Goal: Transaction & Acquisition: Purchase product/service

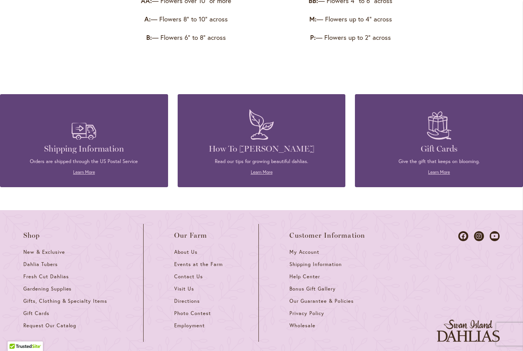
scroll to position [1250, 0]
click at [48, 261] on span "Dahlia Tubers" at bounding box center [40, 264] width 34 height 7
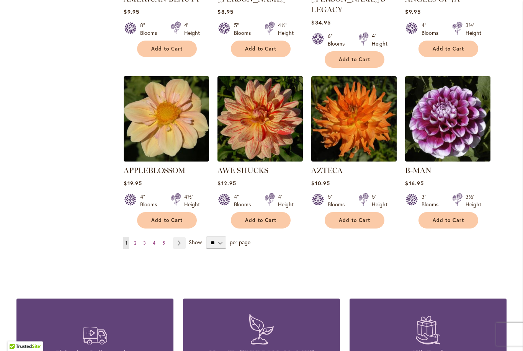
scroll to position [613, 0]
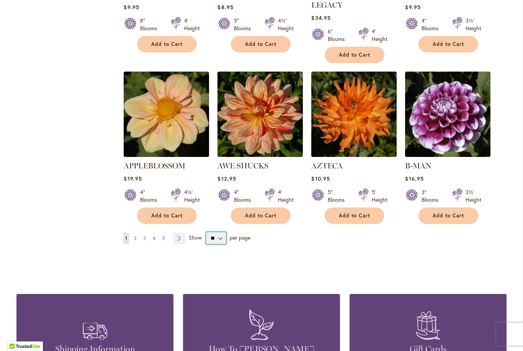
click at [219, 232] on select "** ** ** **" at bounding box center [216, 238] width 20 height 12
select select "**"
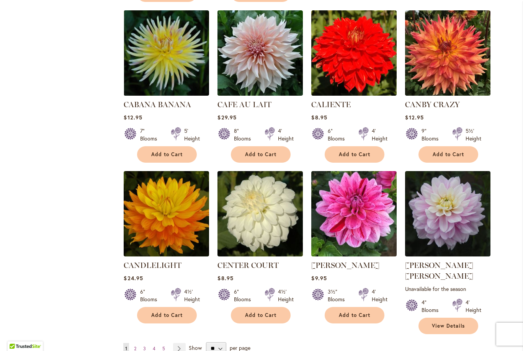
scroll to position [2466, 0]
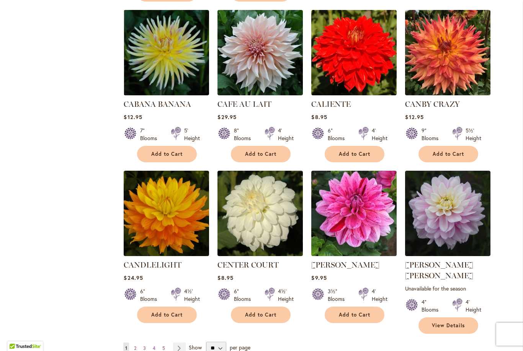
click at [138, 343] on link "Page 2" at bounding box center [135, 348] width 6 height 11
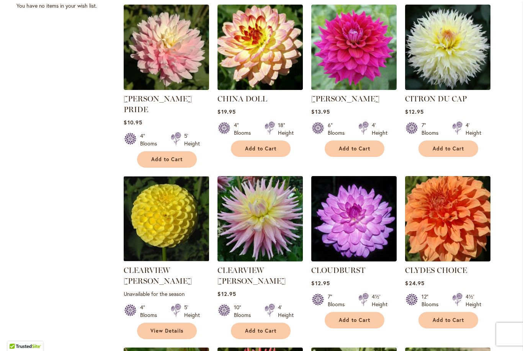
scroll to position [520, 0]
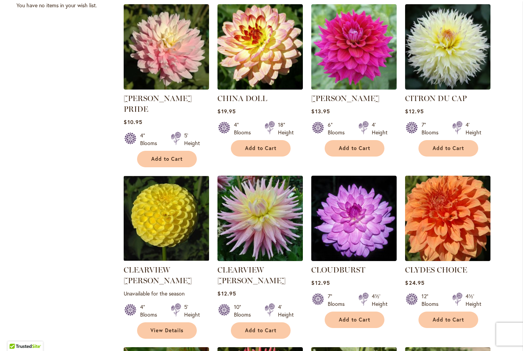
click at [484, 182] on img at bounding box center [447, 218] width 85 height 85
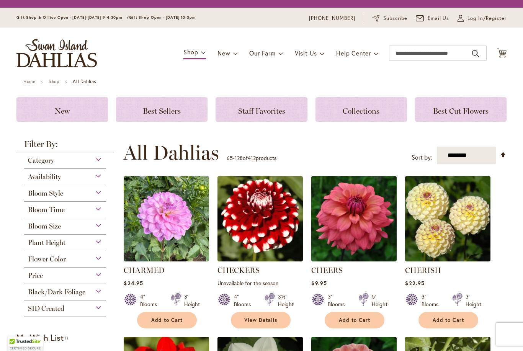
scroll to position [185, 0]
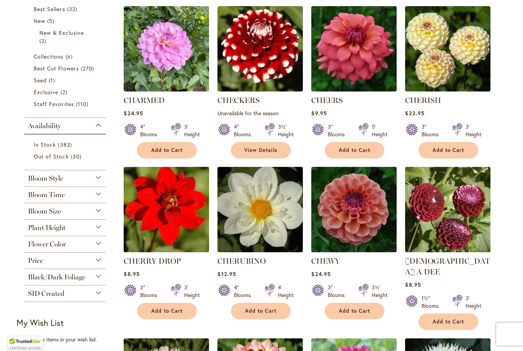
click at [102, 211] on div "Bloom Size" at bounding box center [65, 209] width 82 height 12
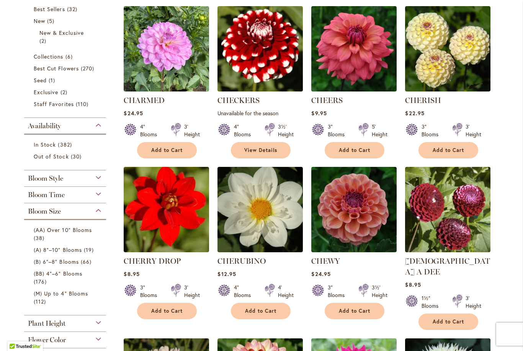
click at [43, 233] on span "(AA) Over 10" Blooms" at bounding box center [63, 229] width 58 height 7
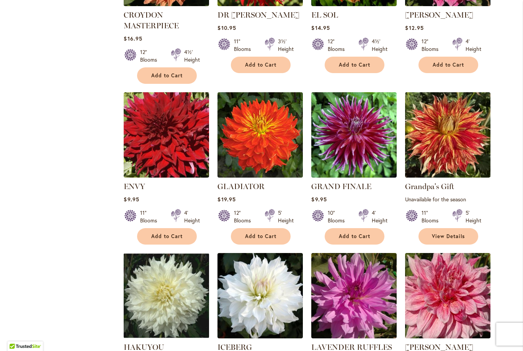
scroll to position [577, 0]
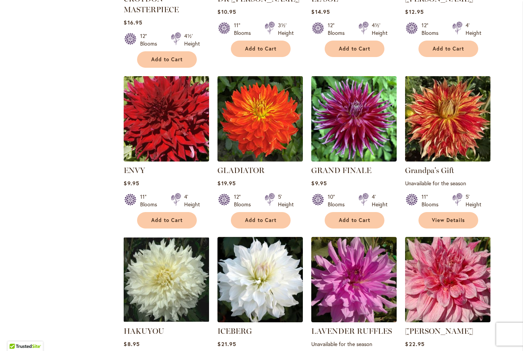
click at [480, 187] on div "11" Blooms 5' Height" at bounding box center [447, 197] width 85 height 21
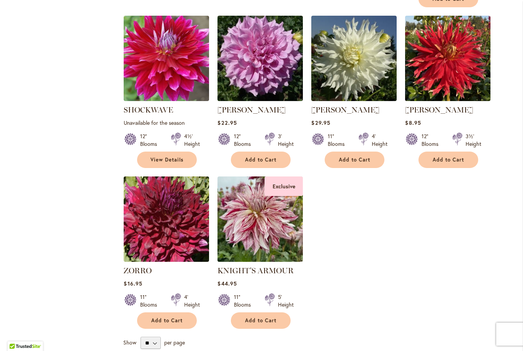
scroll to position [1469, 0]
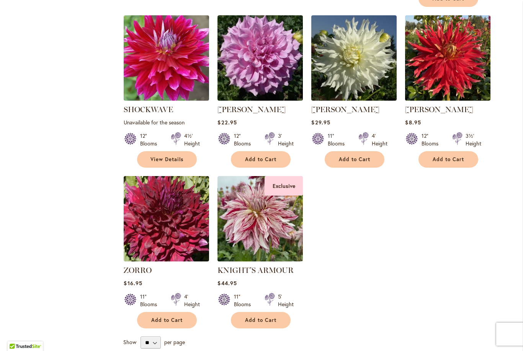
click at [264, 222] on img at bounding box center [260, 218] width 85 height 85
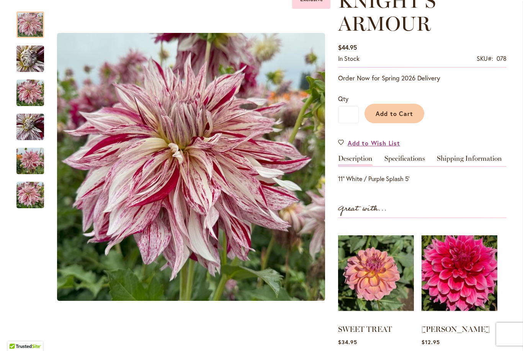
scroll to position [121, 0]
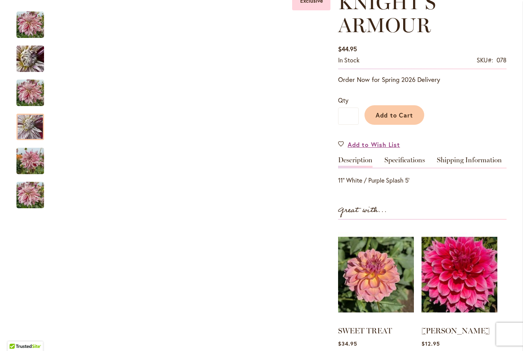
click at [30, 127] on img "KNIGHT'S ARMOUR" at bounding box center [30, 127] width 28 height 37
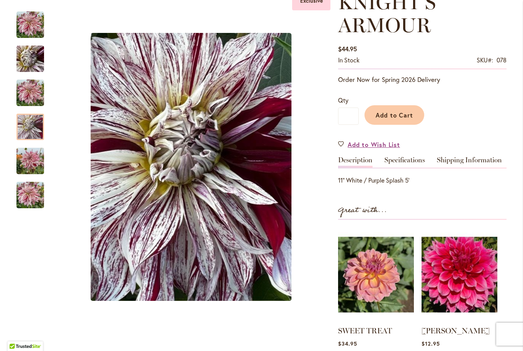
click at [32, 96] on img "KNIGHT'S ARMOUR" at bounding box center [30, 93] width 28 height 37
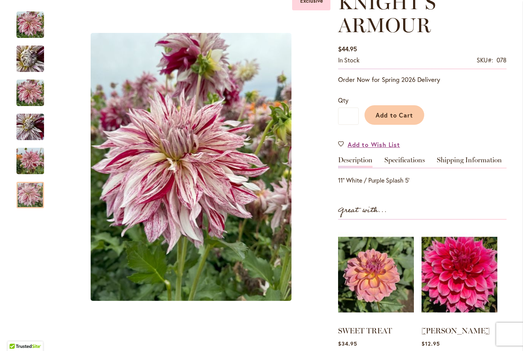
click at [31, 199] on img "KNIGHT'S ARMOUR" at bounding box center [30, 195] width 28 height 37
click at [31, 156] on img "KNIGHT'S ARMOUR" at bounding box center [30, 161] width 28 height 37
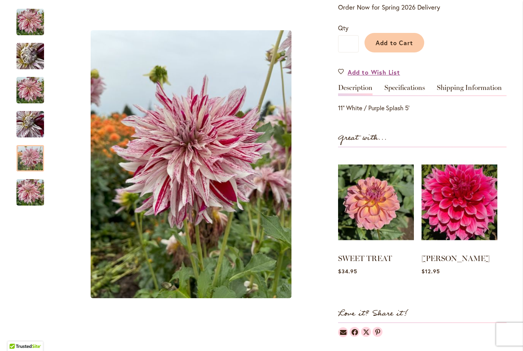
scroll to position [194, 0]
click at [374, 210] on img at bounding box center [376, 202] width 76 height 95
